Goal: Task Accomplishment & Management: Manage account settings

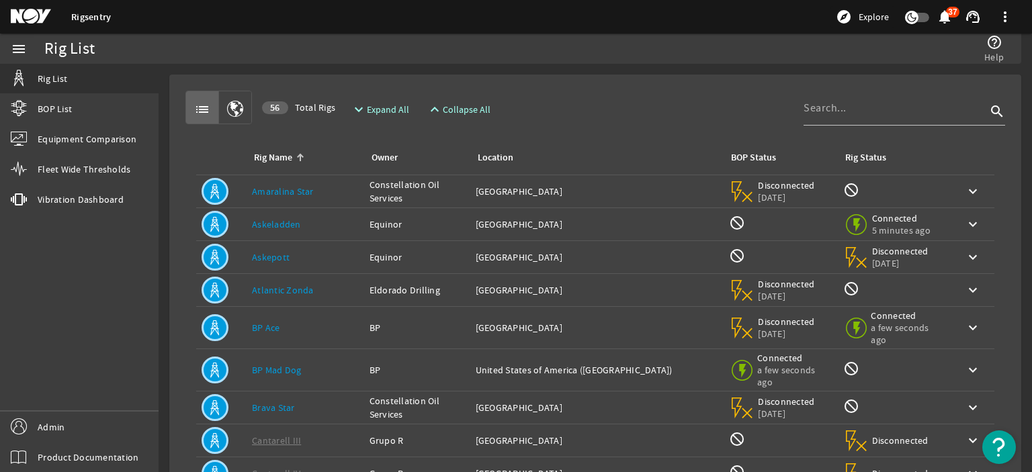
click at [369, 193] on div "Owner: Constellation Oil Services" at bounding box center [416, 191] width 95 height 27
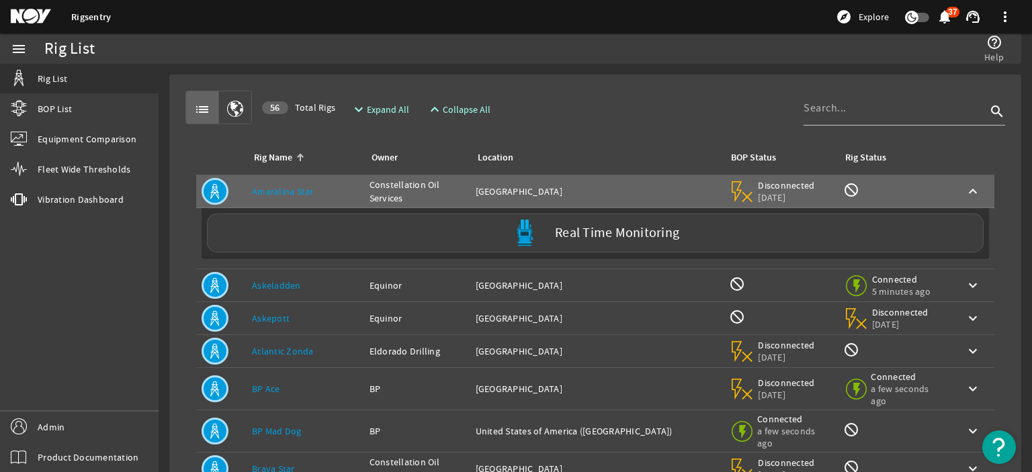
click at [321, 290] on div "Rig Name: Askeladden" at bounding box center [305, 285] width 107 height 13
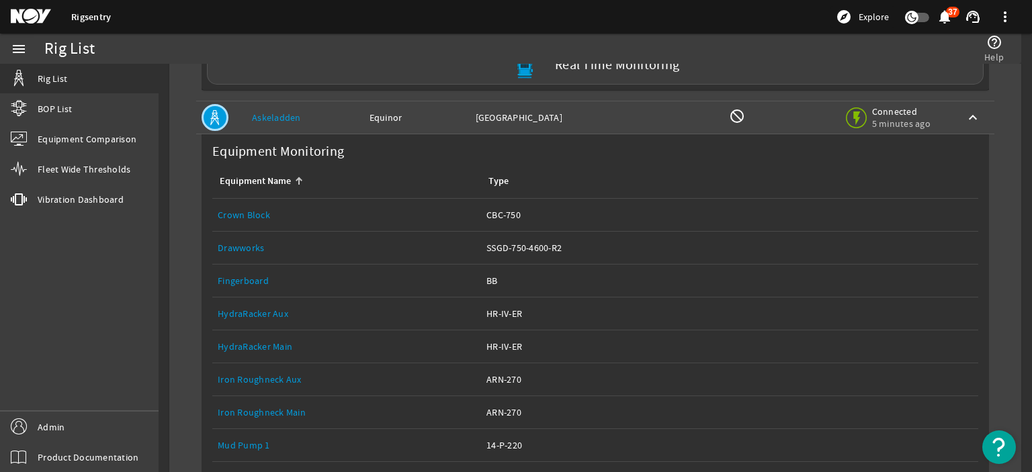
scroll to position [172, 0]
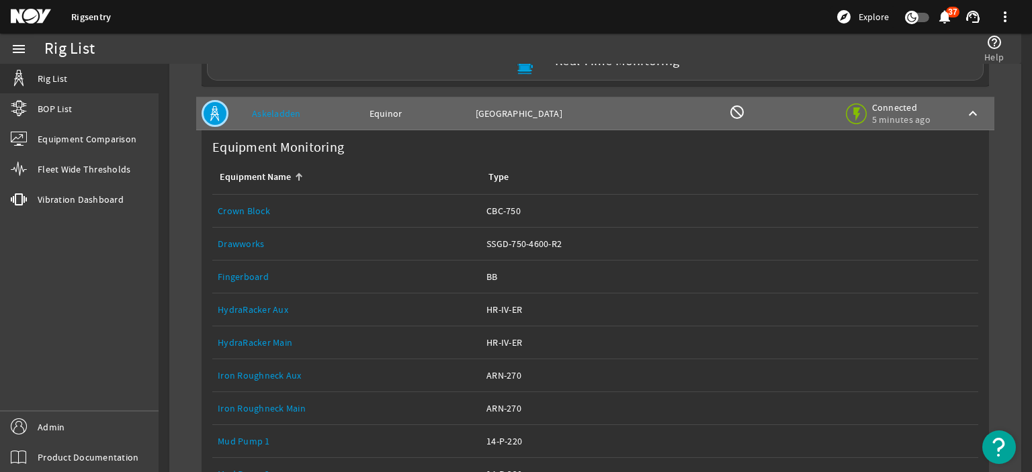
click at [249, 213] on link "Crown Block" at bounding box center [244, 211] width 52 height 12
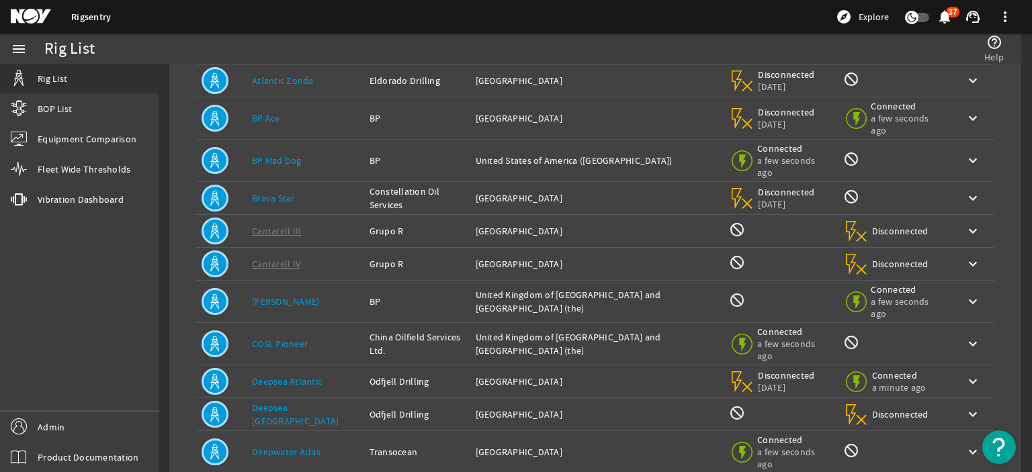
scroll to position [290, 0]
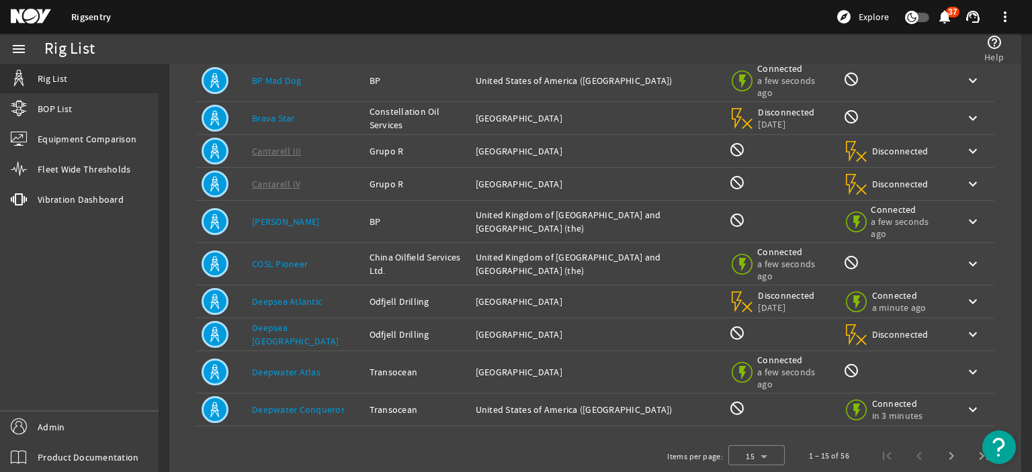
click at [324, 295] on div "Rig Name: Deepsea Atlantic" at bounding box center [305, 301] width 107 height 13
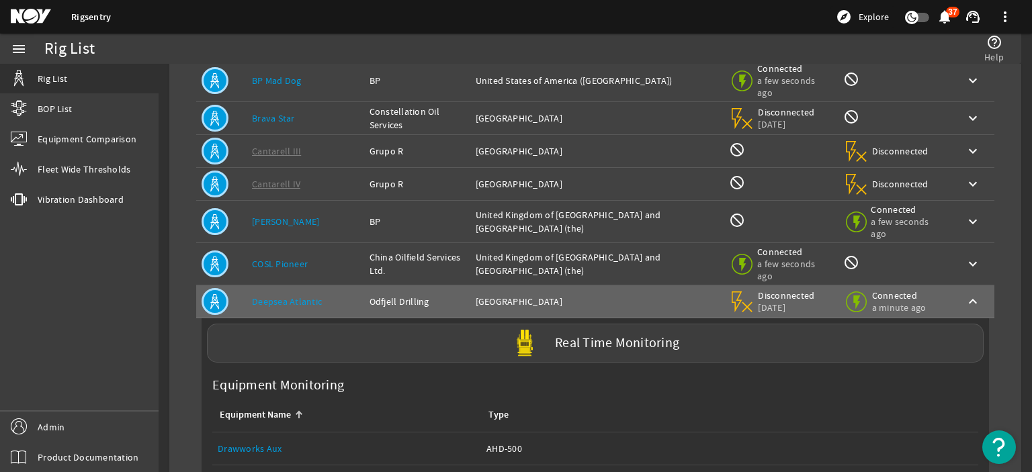
drag, startPoint x: 322, startPoint y: 298, endPoint x: 351, endPoint y: 217, distance: 86.3
click at [351, 217] on tbody "Rig Name: [PERSON_NAME] Owner: Constellation Oil Services Location: [GEOGRAPHIC…" at bounding box center [595, 455] width 798 height 1138
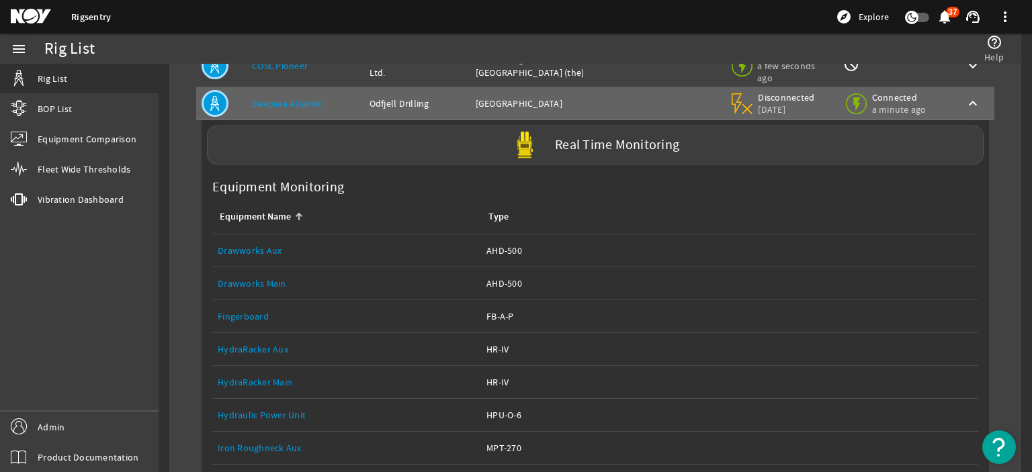
scroll to position [488, 0]
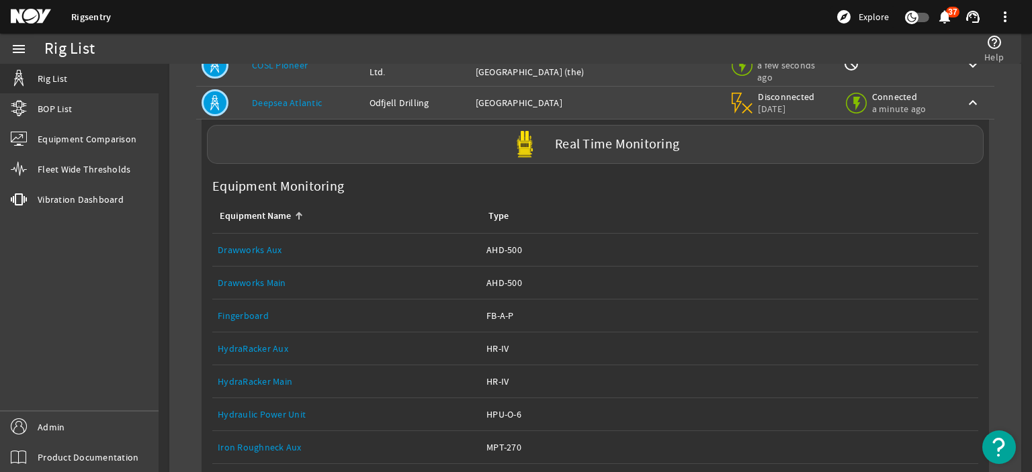
click at [316, 98] on div "Rig Name: Deepsea Atlantic" at bounding box center [305, 102] width 107 height 13
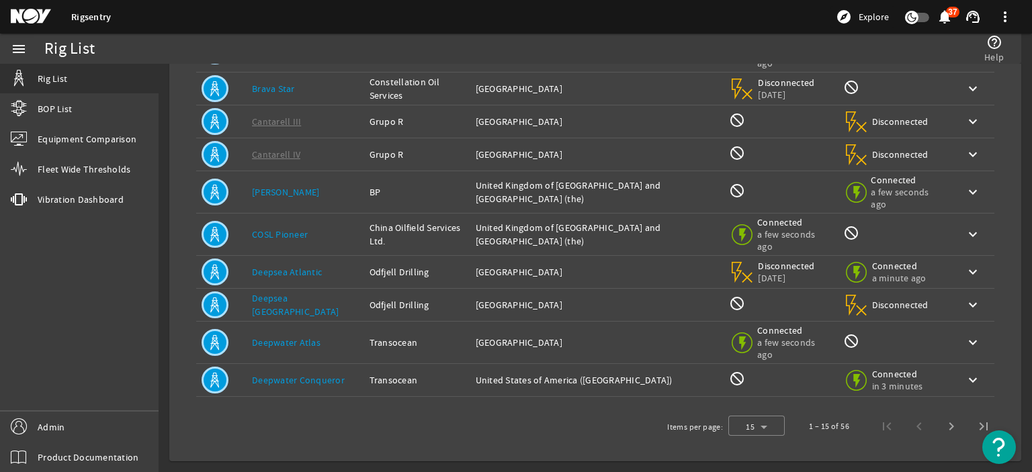
scroll to position [308, 0]
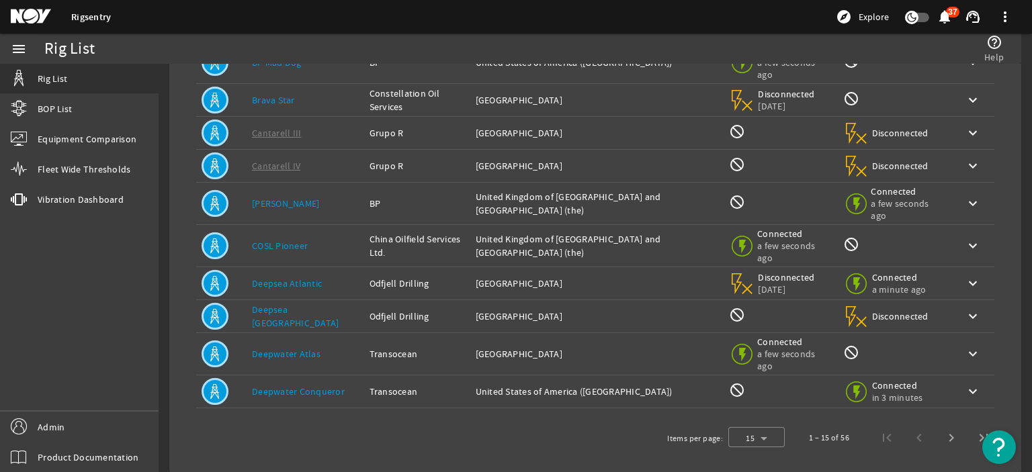
click at [299, 228] on td "Rig Name: COSL Pioneer" at bounding box center [306, 246] width 118 height 42
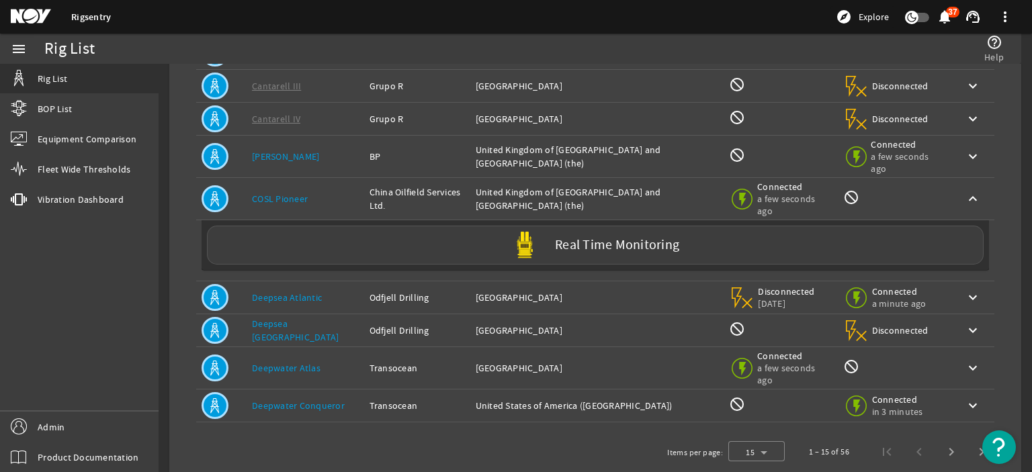
scroll to position [368, 0]
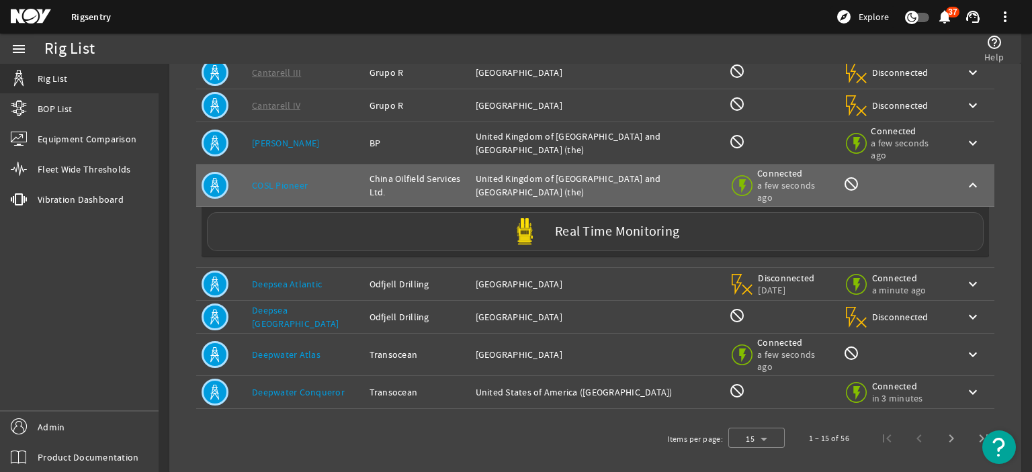
click at [383, 217] on div "Real Time Monitoring" at bounding box center [595, 231] width 777 height 39
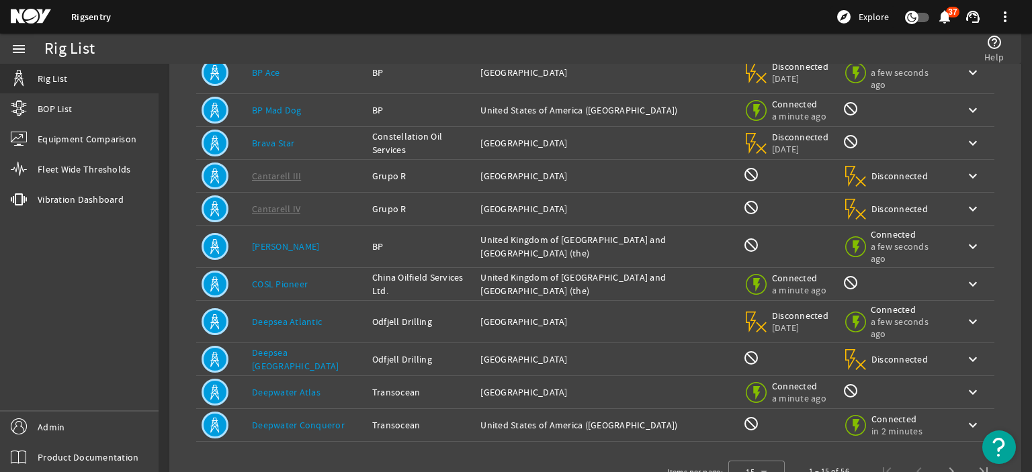
scroll to position [289, 0]
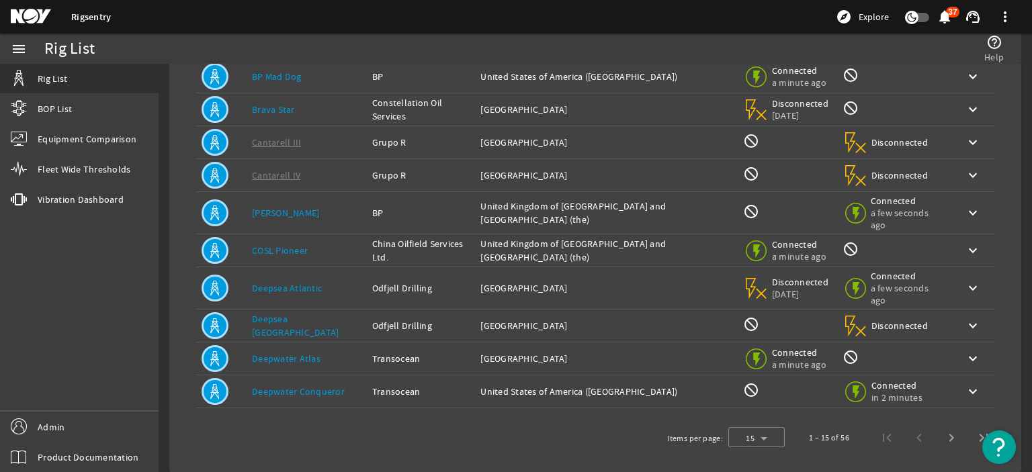
drag, startPoint x: 299, startPoint y: 247, endPoint x: 318, endPoint y: 259, distance: 22.7
click at [318, 259] on td "Rig Name: COSL Pioneer" at bounding box center [307, 250] width 120 height 33
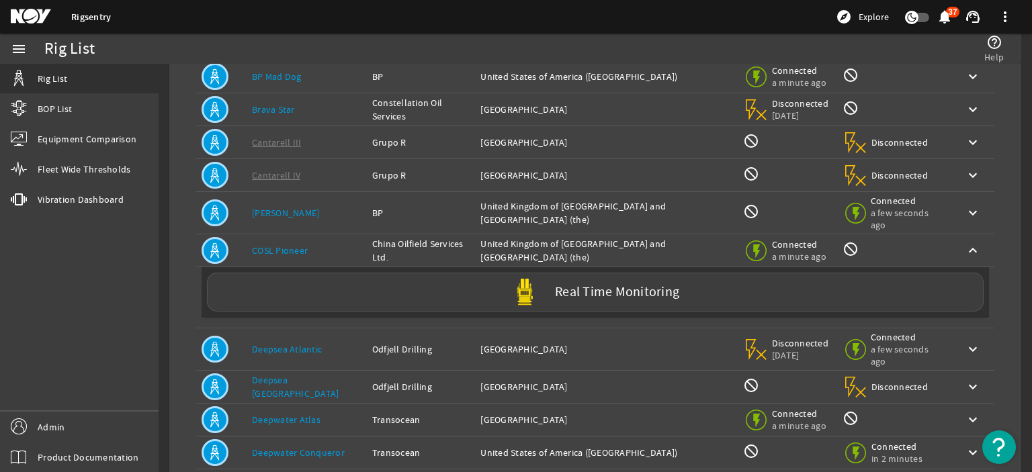
click at [313, 251] on div "Rig Name: COSL Pioneer" at bounding box center [306, 250] width 109 height 13
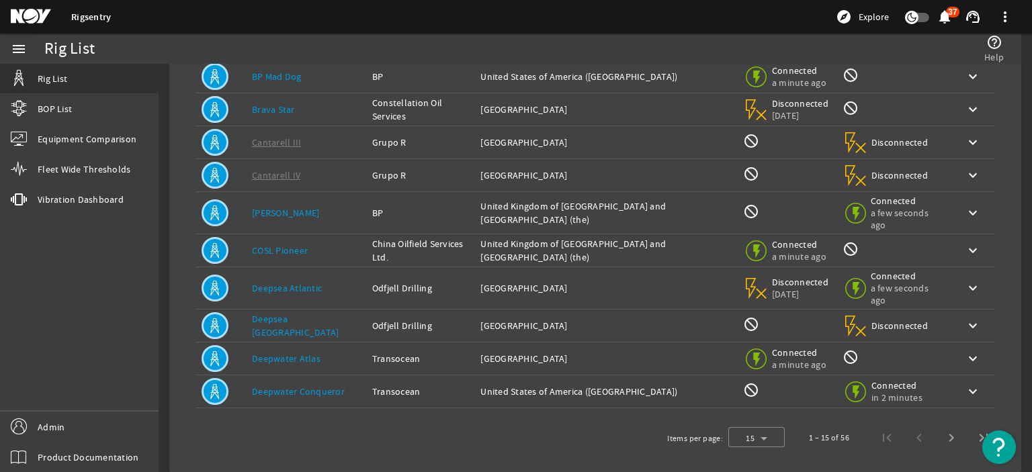
click at [313, 251] on div "Rig Name: COSL Pioneer" at bounding box center [306, 250] width 109 height 13
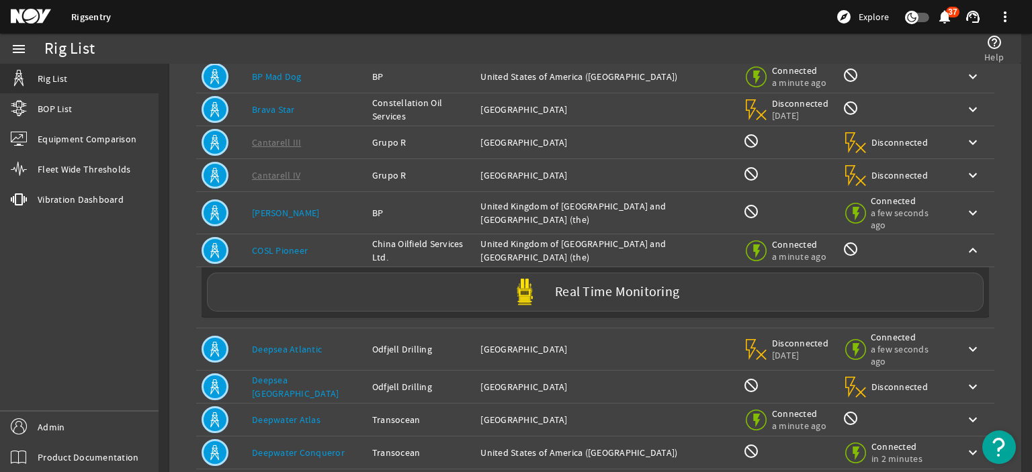
click at [313, 251] on div "Rig Name: COSL Pioneer" at bounding box center [306, 250] width 109 height 13
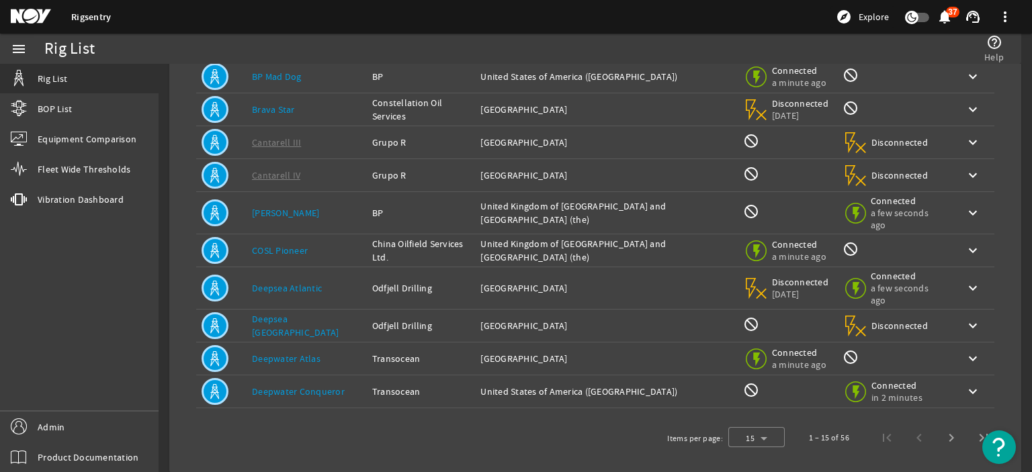
click at [304, 353] on link "Deepwater Atlas" at bounding box center [286, 359] width 69 height 12
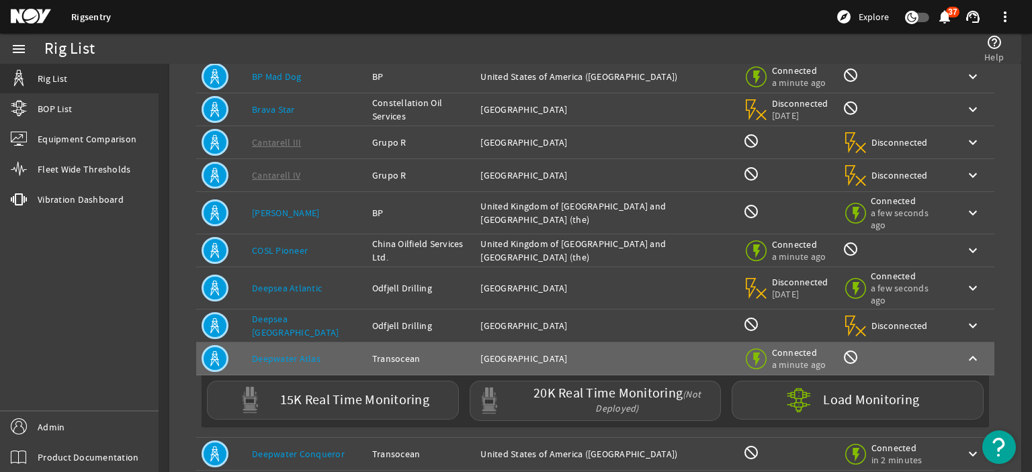
click at [309, 328] on td "Rig Name: Deepsea Stavanger" at bounding box center [307, 326] width 120 height 33
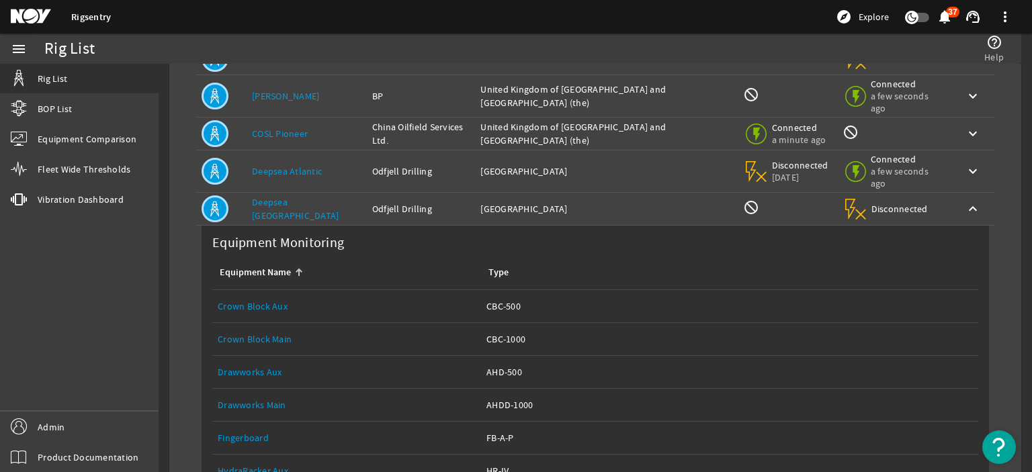
scroll to position [409, 0]
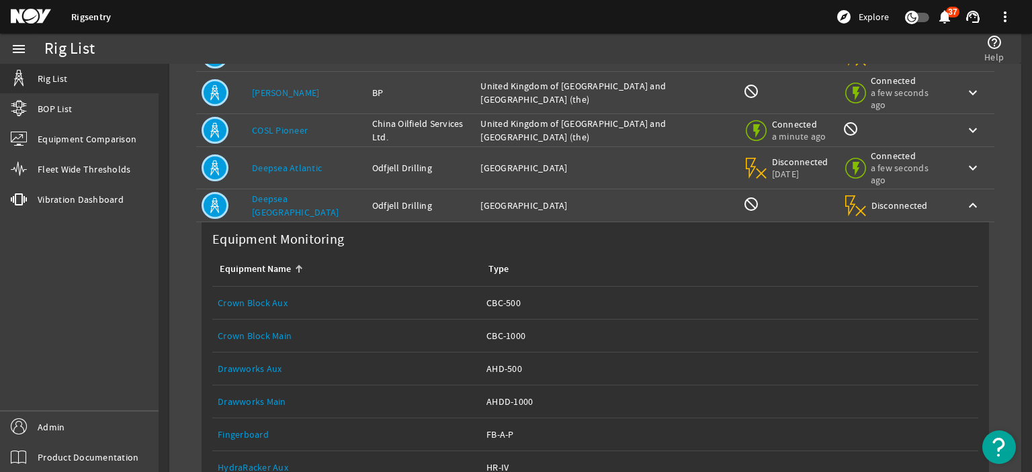
click at [323, 195] on link "Deepsea [GEOGRAPHIC_DATA]" at bounding box center [295, 206] width 87 height 26
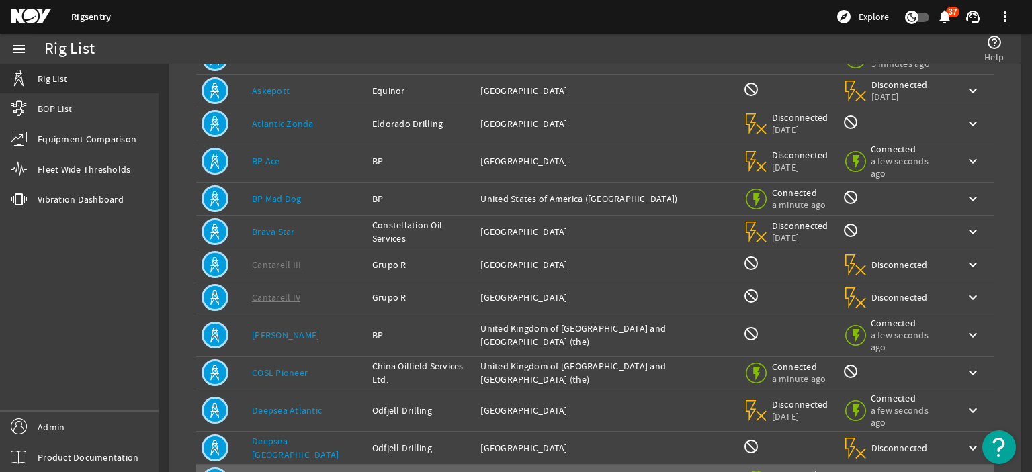
scroll to position [60, 0]
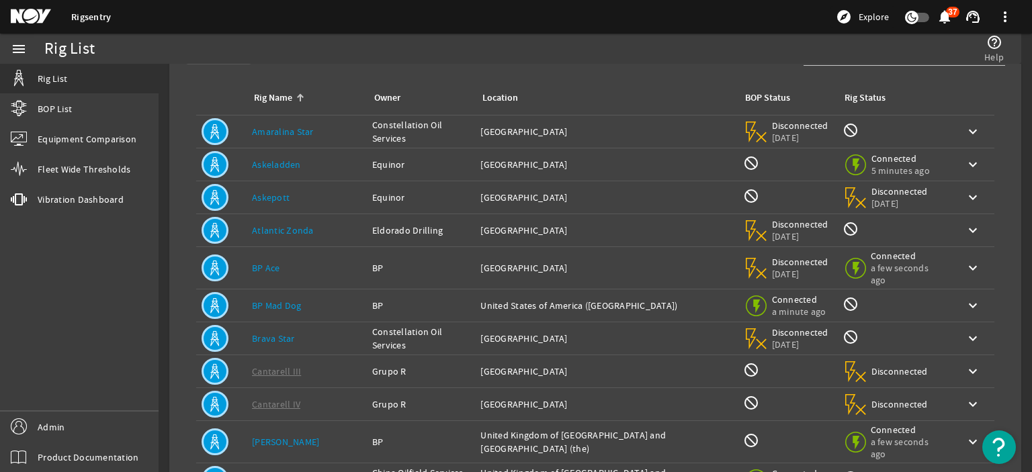
click at [294, 233] on link "Atlantic Zonda" at bounding box center [283, 230] width 62 height 12
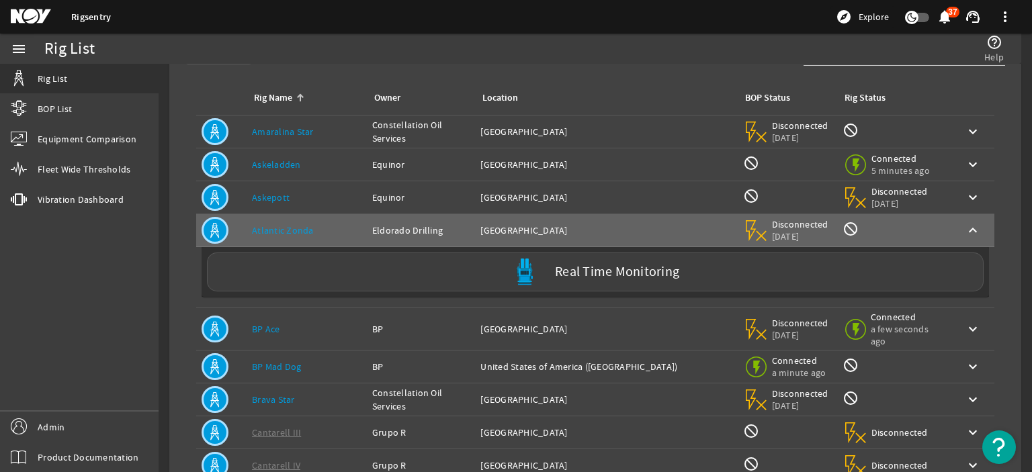
click at [309, 204] on div "Rig Name: Askepott" at bounding box center [306, 197] width 109 height 13
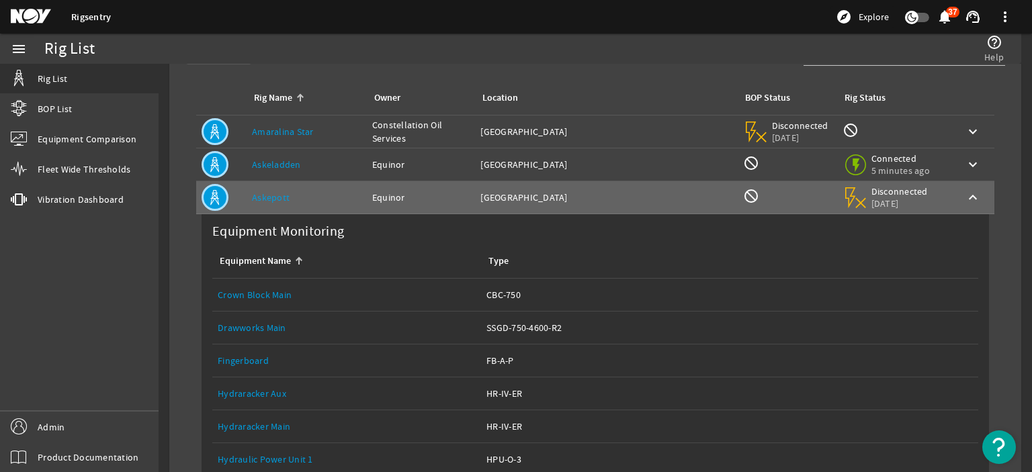
click at [324, 159] on div "Rig Name: Askeladden" at bounding box center [306, 164] width 109 height 13
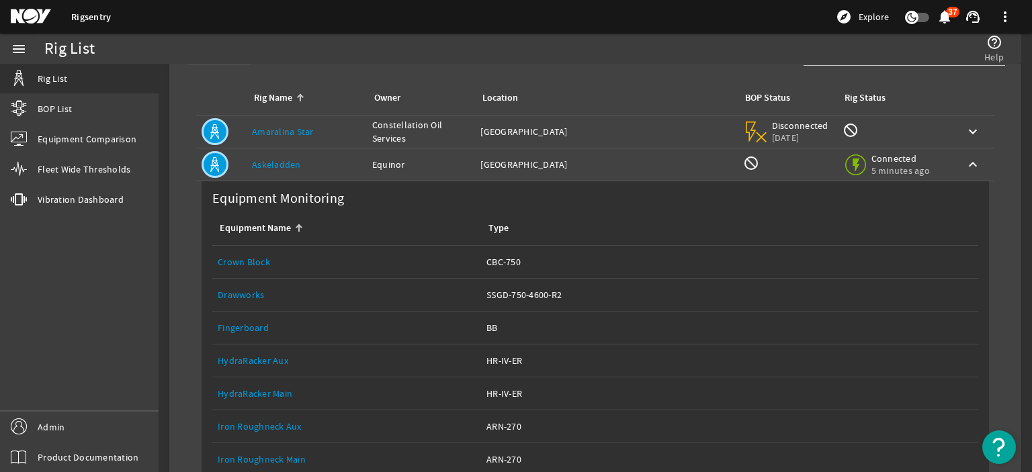
scroll to position [8, 0]
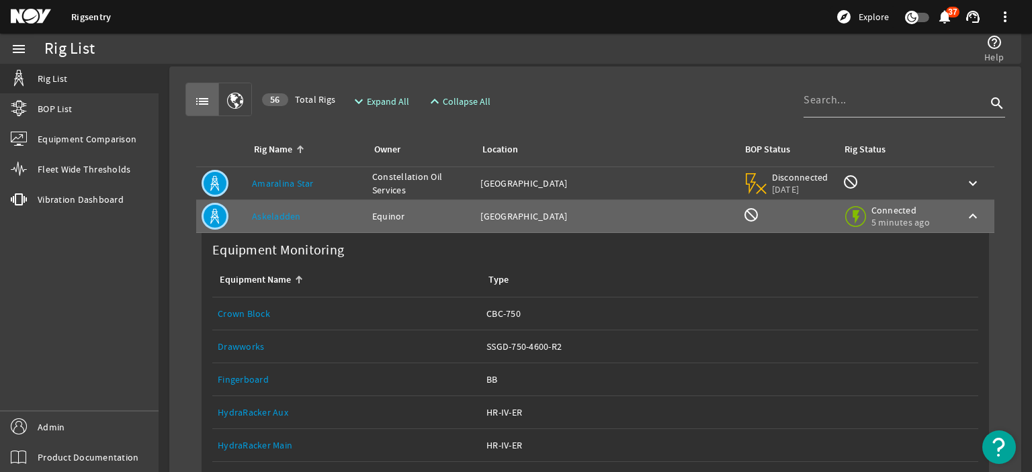
click at [317, 171] on td "Rig Name: [PERSON_NAME]" at bounding box center [307, 183] width 120 height 33
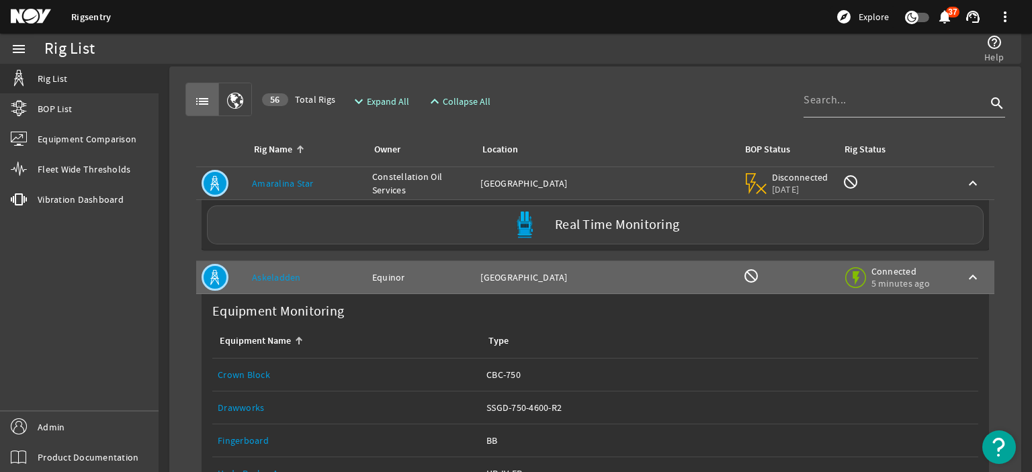
click at [314, 174] on td "Rig Name: [PERSON_NAME]" at bounding box center [307, 183] width 120 height 33
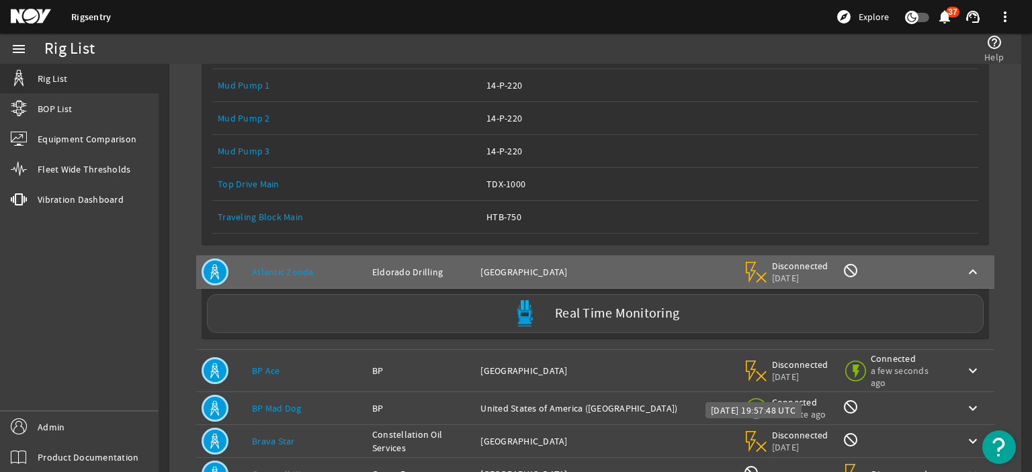
scroll to position [1470, 0]
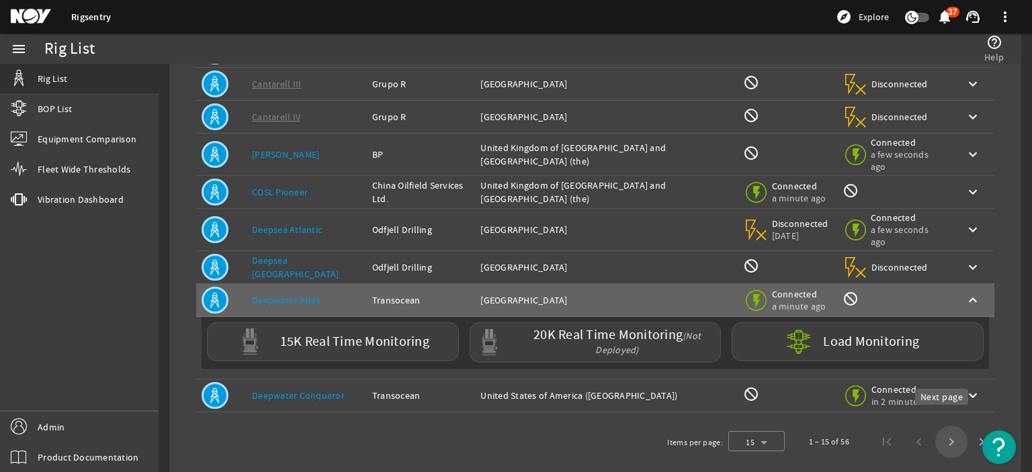
click at [935, 428] on span "Next page" at bounding box center [951, 442] width 32 height 32
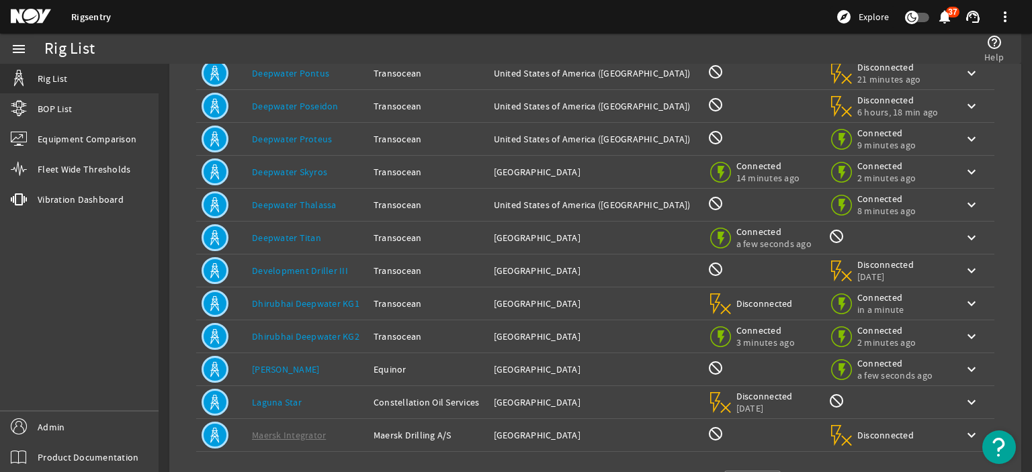
scroll to position [218, 0]
click at [337, 329] on div "Rig Name: Dhirubhai Deepwater KG2" at bounding box center [307, 335] width 111 height 13
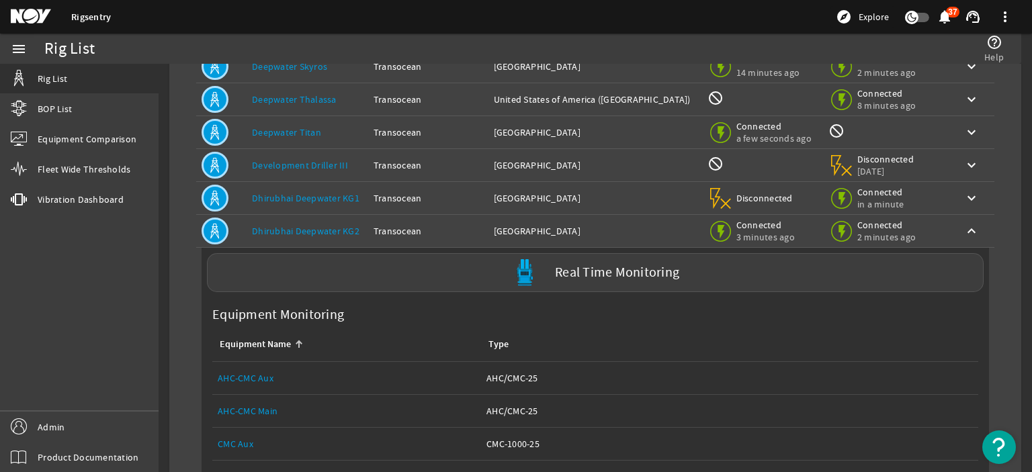
scroll to position [324, 0]
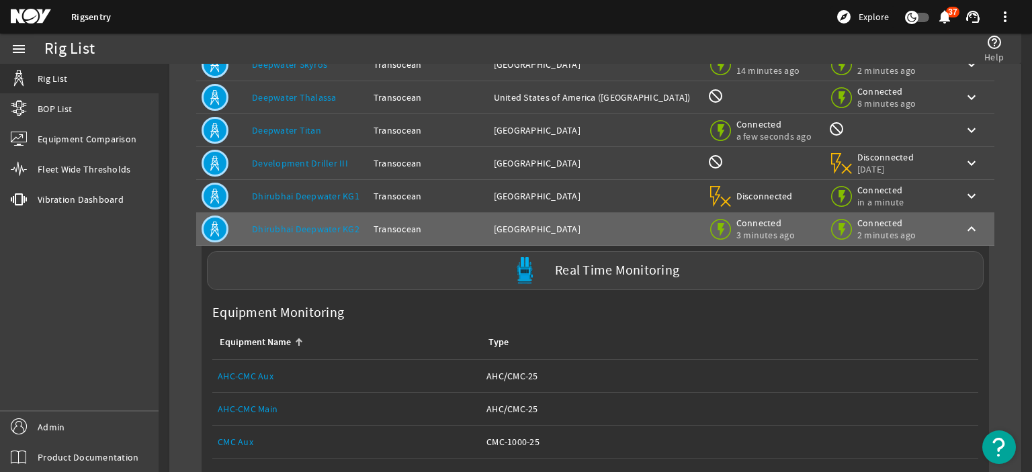
click at [238, 376] on link "AHC-CMC Aux" at bounding box center [246, 376] width 56 height 12
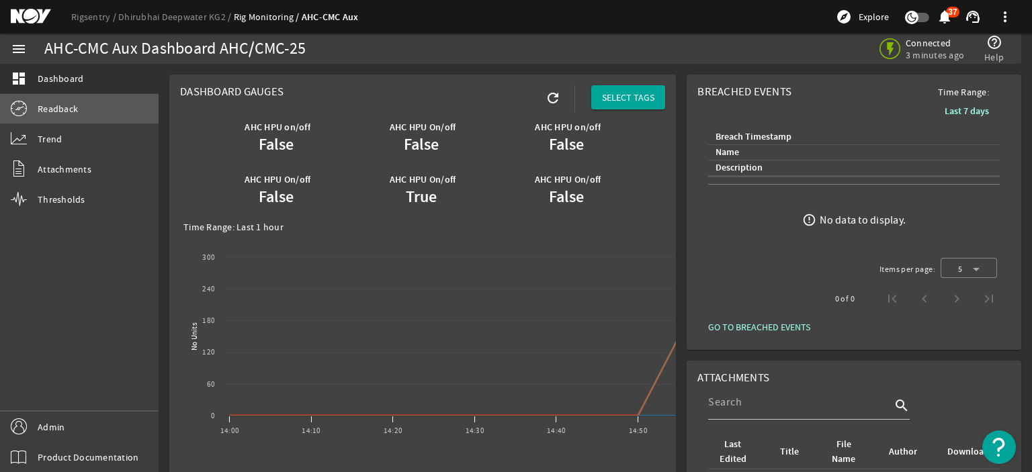
click at [113, 99] on link "Readback" at bounding box center [79, 109] width 159 height 30
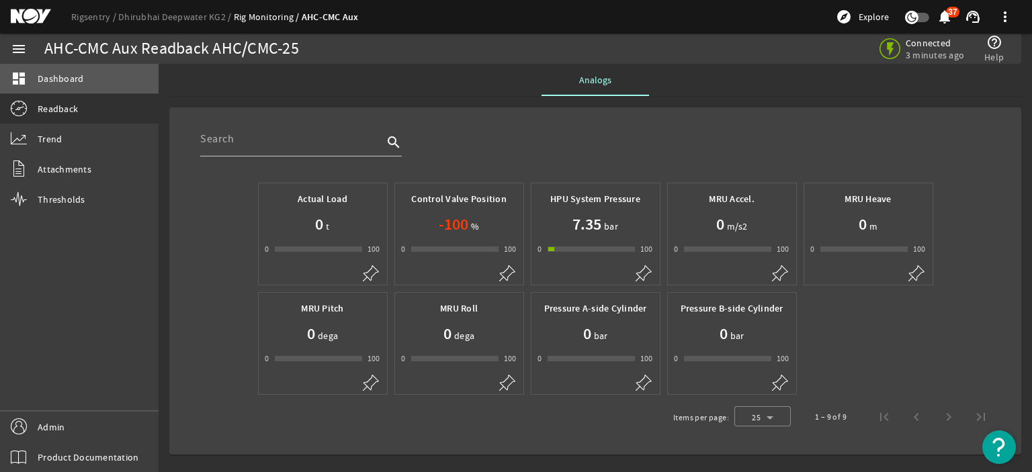
click at [103, 77] on link "dashboard Dashboard" at bounding box center [79, 79] width 159 height 30
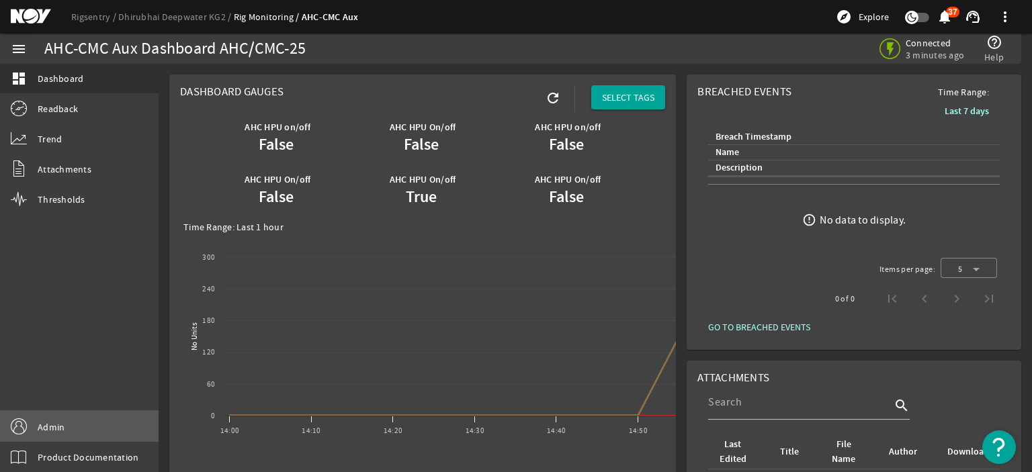
click at [99, 422] on link "Admin" at bounding box center [79, 427] width 159 height 30
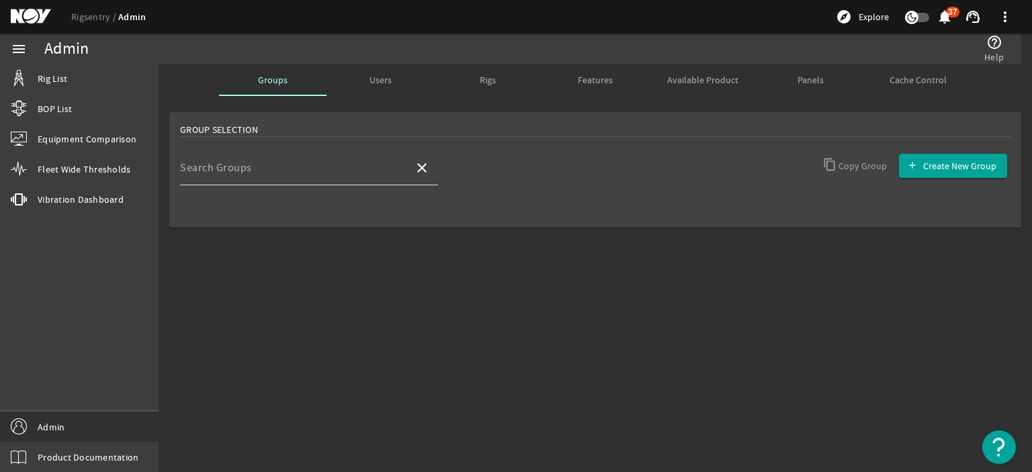
click at [344, 157] on div "Search Groups" at bounding box center [291, 167] width 223 height 35
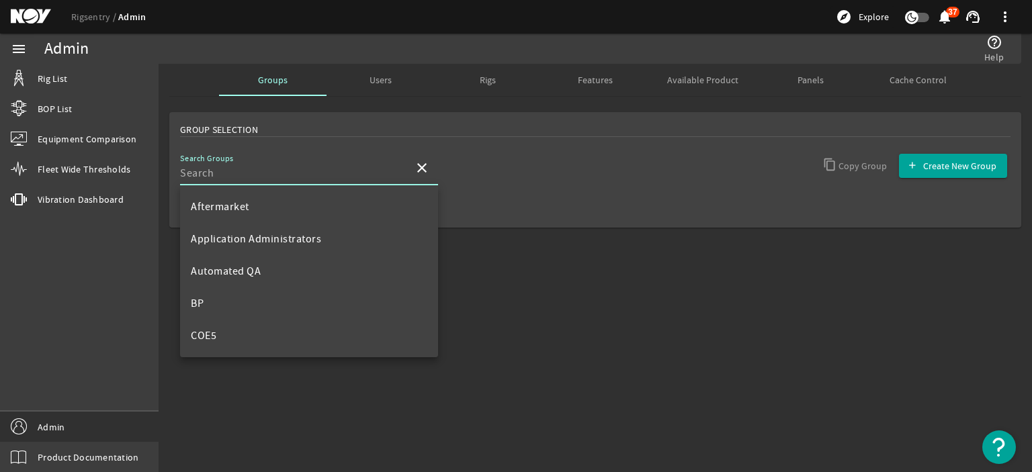
click at [308, 171] on input "Search Groups" at bounding box center [291, 173] width 223 height 16
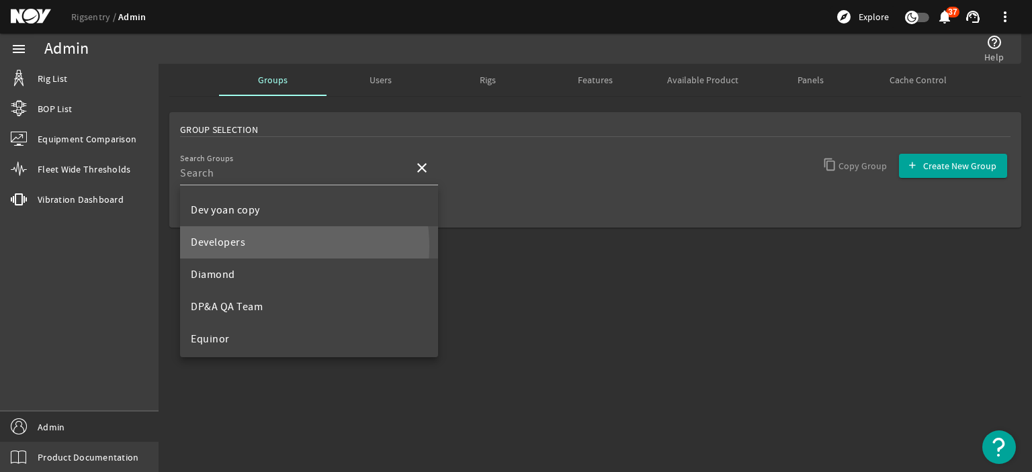
click at [250, 247] on mat-option "Developers" at bounding box center [309, 242] width 258 height 32
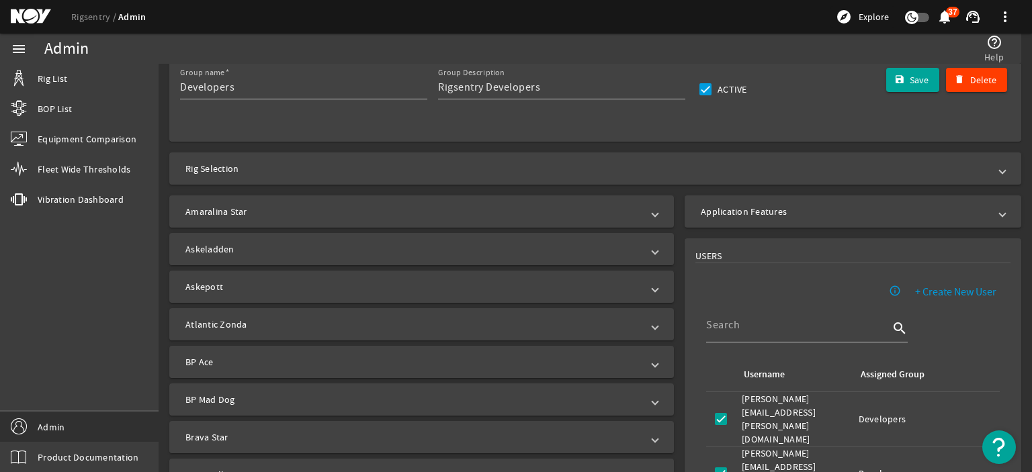
scroll to position [313, 0]
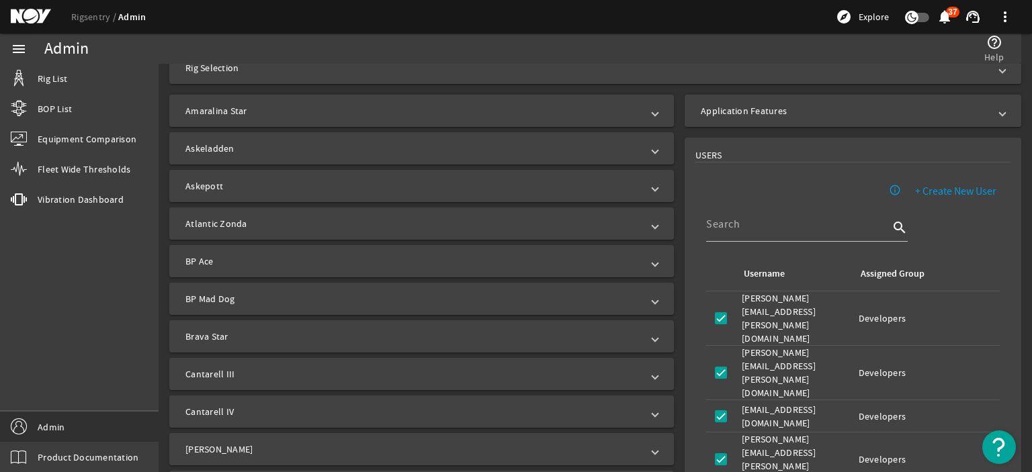
click at [736, 117] on mat-panel-title "Application Features" at bounding box center [845, 110] width 288 height 13
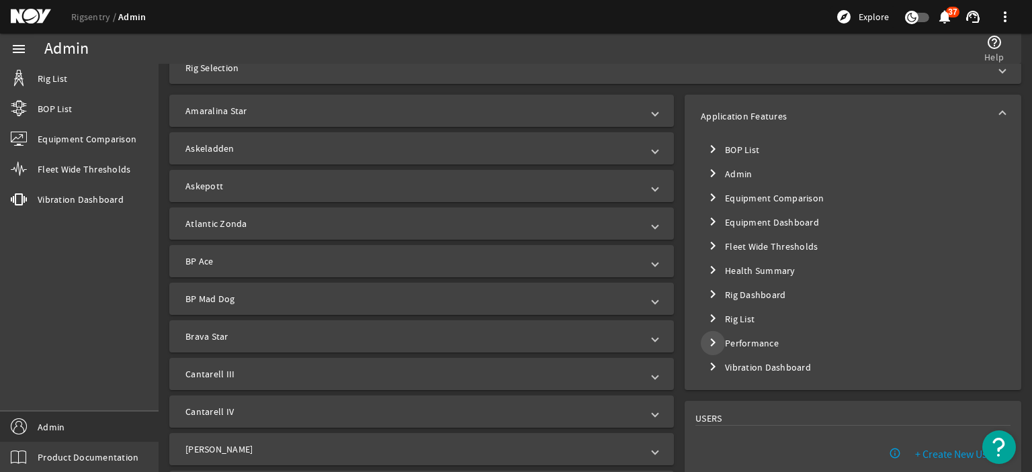
click at [705, 343] on mat-icon "chevron_right" at bounding box center [713, 343] width 16 height 16
